Goal: Find specific page/section: Find specific page/section

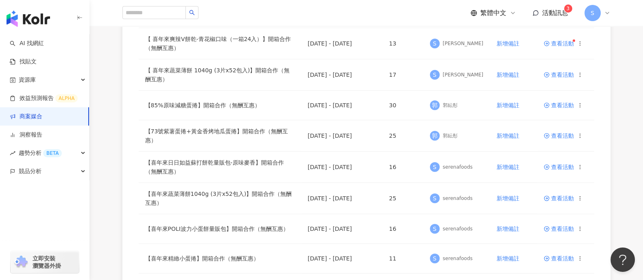
drag, startPoint x: 604, startPoint y: 60, endPoint x: 581, endPoint y: 46, distance: 26.9
click at [604, 60] on div "活動名稱 上線期間 合作人數 負責人 備註 操作 【 喜年來爽辣V餅乾-青花椒口味1080g (54gx20包入)】開箱合作（無酬互惠） 2025/5/14 …" at bounding box center [366, 255] width 488 height 594
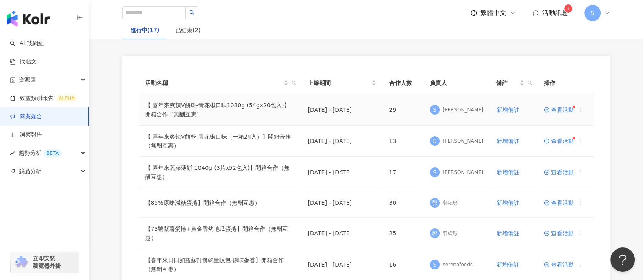
scroll to position [101, 0]
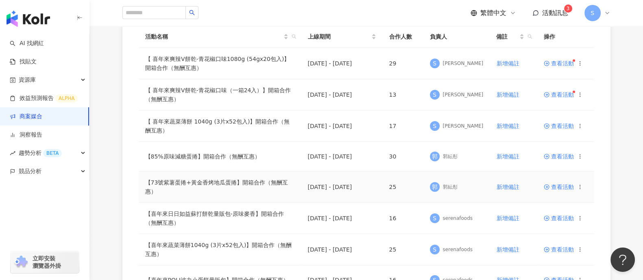
click at [564, 184] on span "查看活動" at bounding box center [559, 187] width 30 height 6
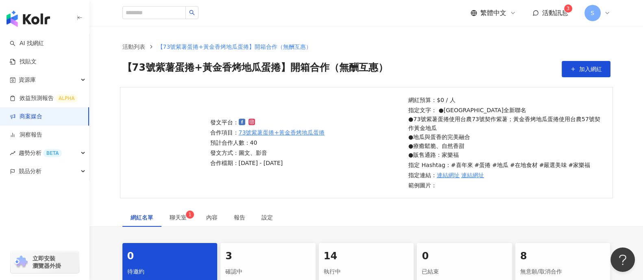
scroll to position [152, 0]
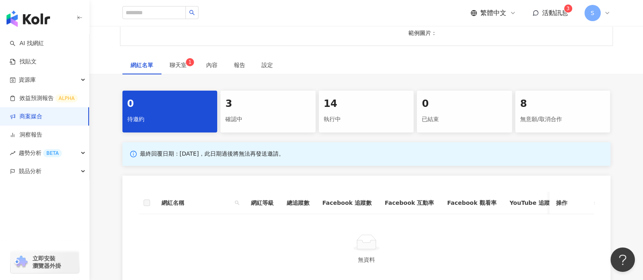
click at [336, 101] on div "14" at bounding box center [366, 104] width 85 height 14
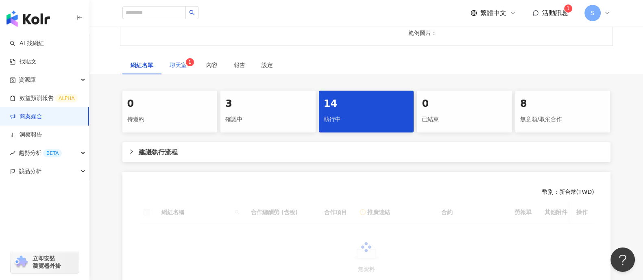
click at [183, 66] on span "聊天室 1" at bounding box center [180, 65] width 20 height 6
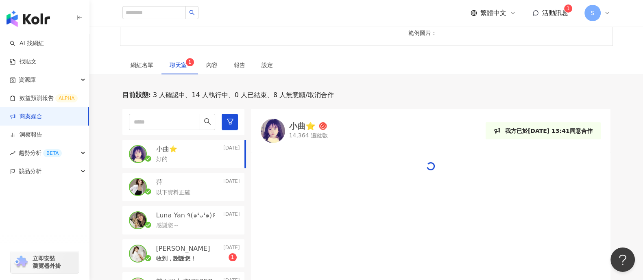
click at [42, 115] on link "商案媒合" at bounding box center [26, 117] width 33 height 8
